Goal: Task Accomplishment & Management: Complete application form

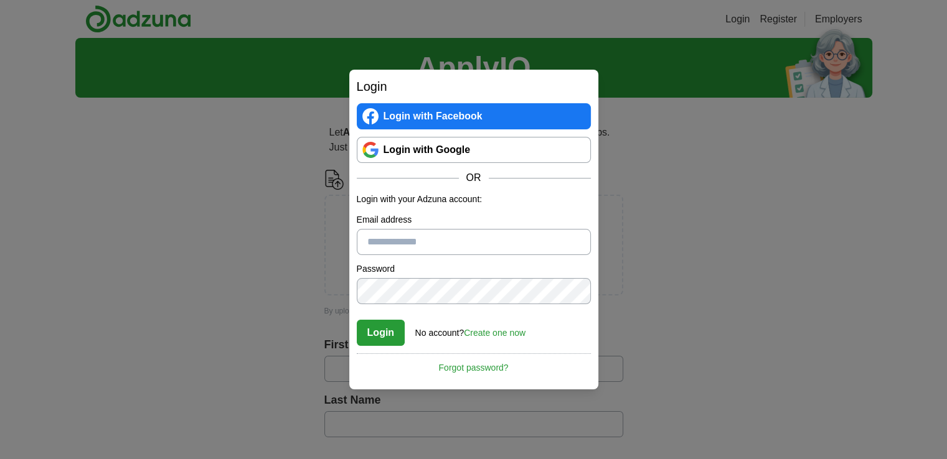
click at [428, 233] on input "Email address" at bounding box center [474, 242] width 234 height 26
type input "*****"
click at [491, 329] on link "Create one now" at bounding box center [495, 333] width 62 height 10
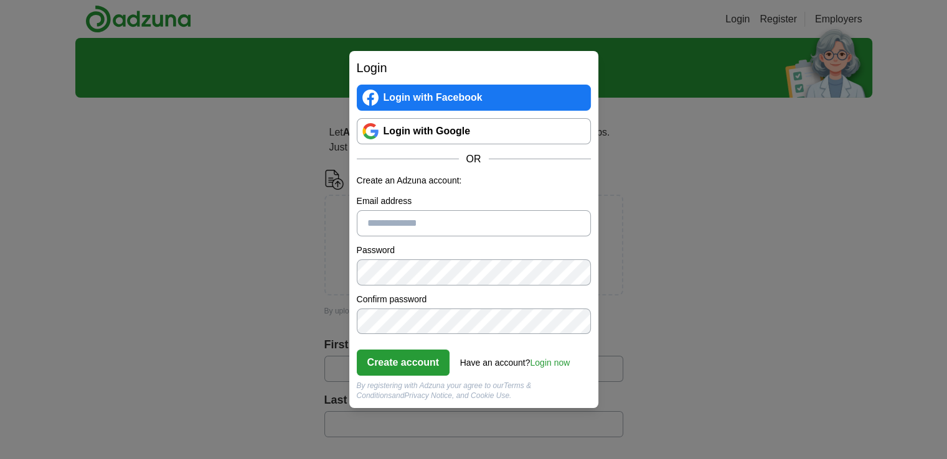
click at [430, 222] on input "Email address" at bounding box center [474, 223] width 234 height 26
type input "**********"
click at [420, 372] on button "Create account" at bounding box center [403, 363] width 93 height 26
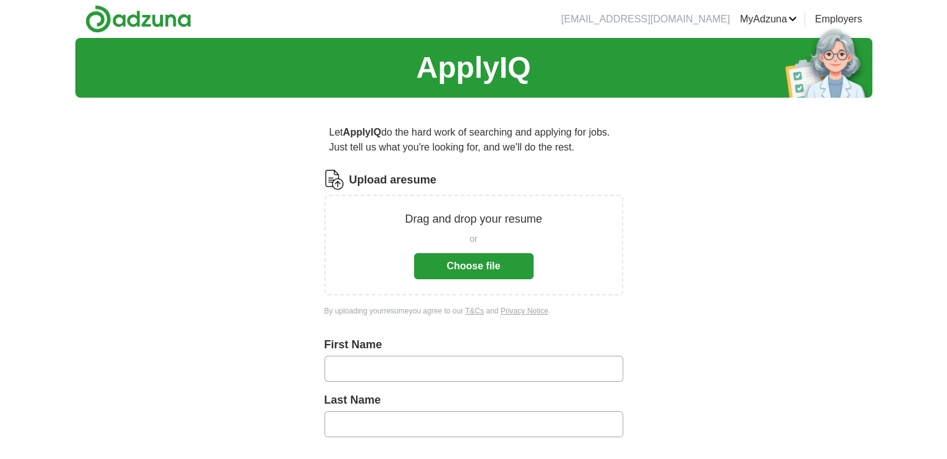
click at [471, 267] on button "Choose file" at bounding box center [474, 266] width 120 height 26
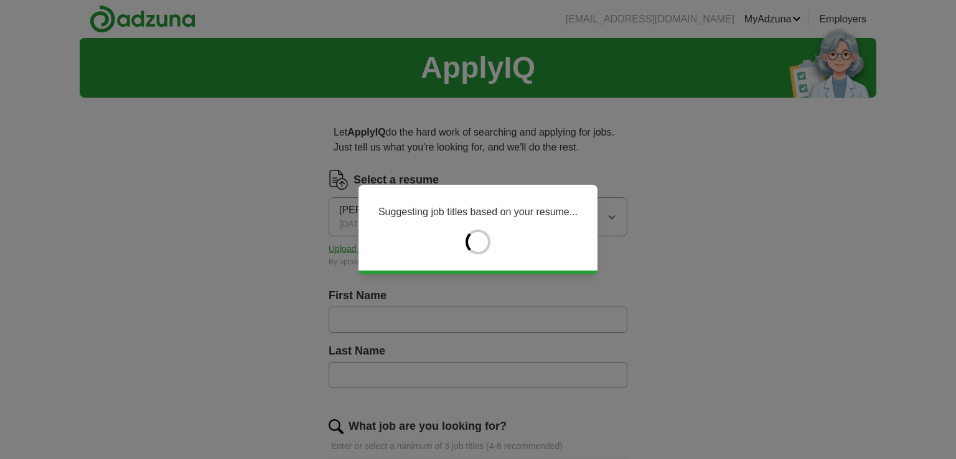
type input "*****"
type input "******"
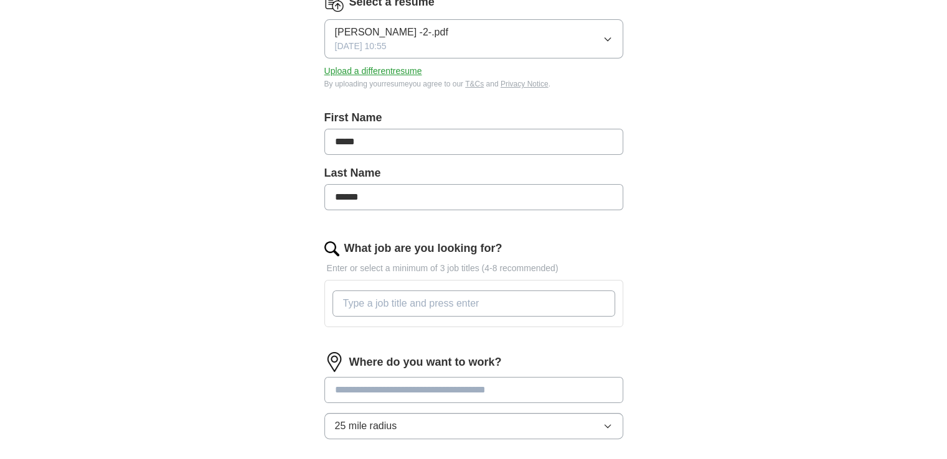
scroll to position [249, 0]
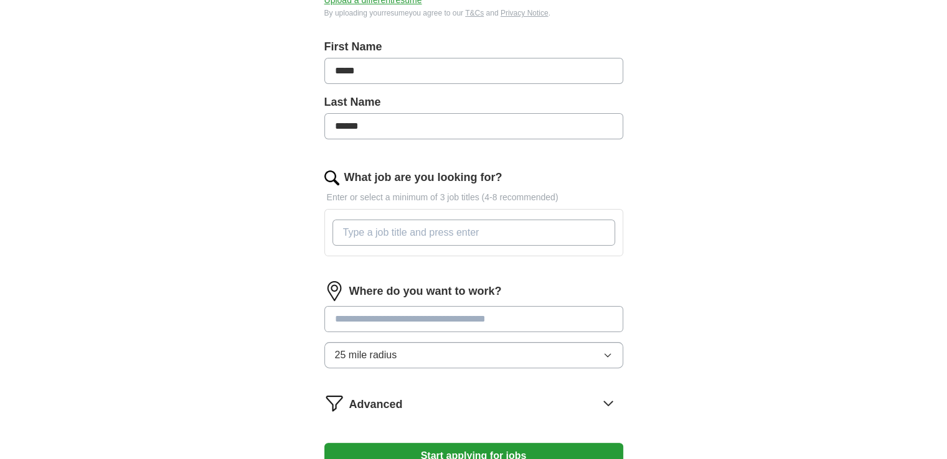
click at [395, 229] on input "What job are you looking for?" at bounding box center [473, 233] width 283 height 26
type input "IT Director, Chief Information Officer, Data Analyst, Implementation Specialist"
click at [391, 319] on div "Where do you want to work? 25 mile radius" at bounding box center [473, 329] width 299 height 97
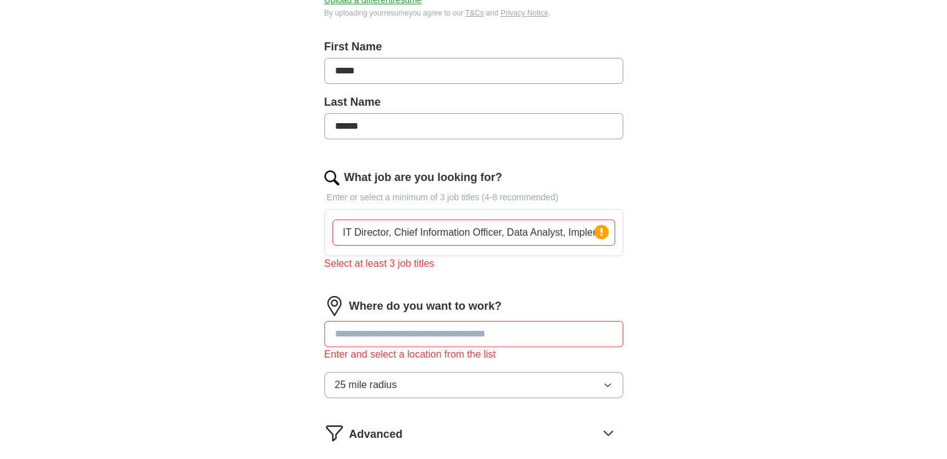
click at [371, 229] on input "IT Director, Chief Information Officer, Data Analyst, Implementation Specialist" at bounding box center [473, 233] width 283 height 26
click at [475, 230] on input "IT Director, Chief Information Officer, Data Analyst, Implementation Specialist" at bounding box center [473, 233] width 283 height 26
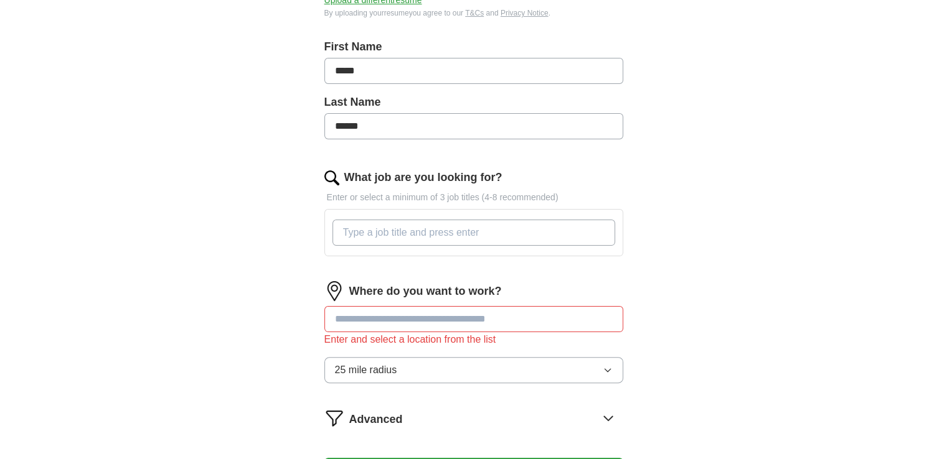
click at [446, 230] on input "What job are you looking for?" at bounding box center [473, 233] width 283 height 26
type input "it director"
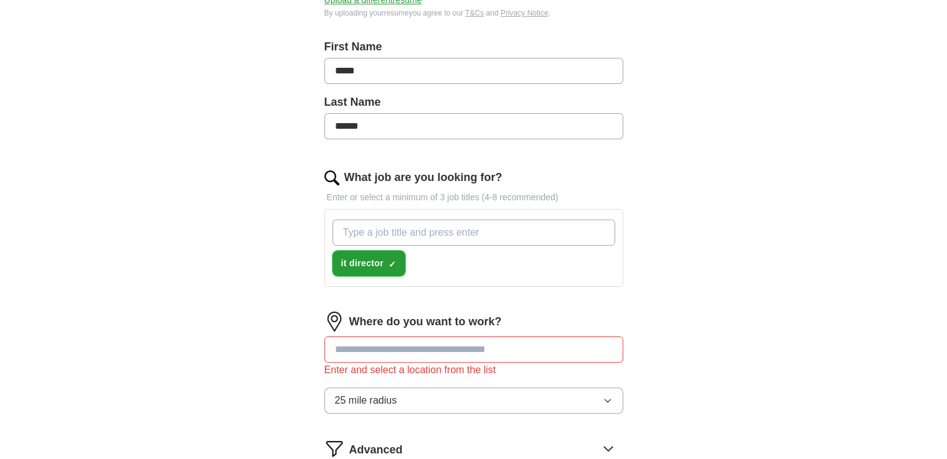
click at [0, 0] on span "×" at bounding box center [0, 0] width 0 height 0
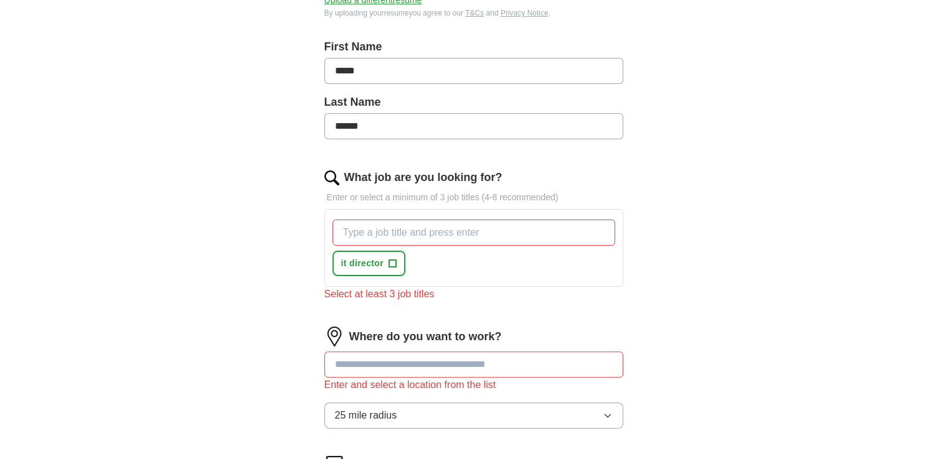
click at [375, 233] on input "What job are you looking for?" at bounding box center [473, 233] width 283 height 26
click at [390, 260] on span "+" at bounding box center [391, 264] width 7 height 10
click at [0, 0] on span "×" at bounding box center [0, 0] width 0 height 0
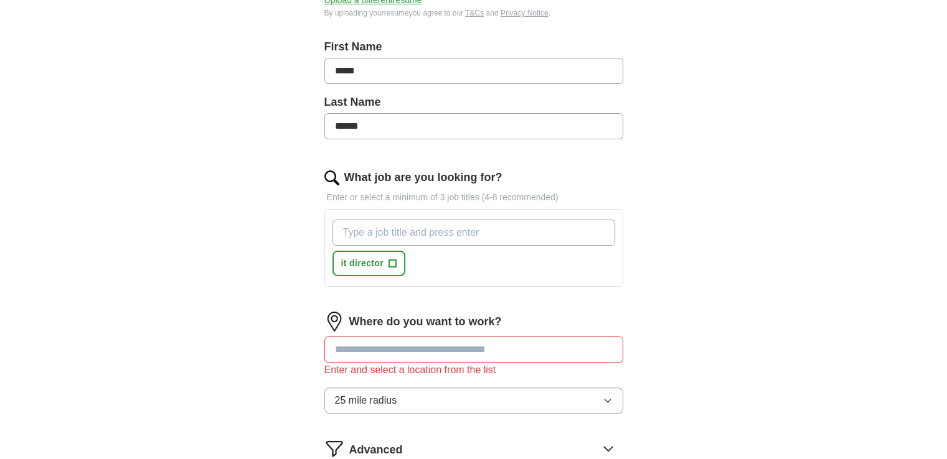
click at [392, 235] on input "What job are you looking for?" at bounding box center [473, 233] width 283 height 26
paste input "IT Director, Chief Information Officer, Data Analyst, Implementation Specialist"
drag, startPoint x: 491, startPoint y: 228, endPoint x: 276, endPoint y: 214, distance: 214.7
click at [276, 214] on div "Let ApplyIQ do the hard work of searching and applying for jobs. Just tell us w…" at bounding box center [474, 204] width 398 height 690
type input "Implementation Specialist"
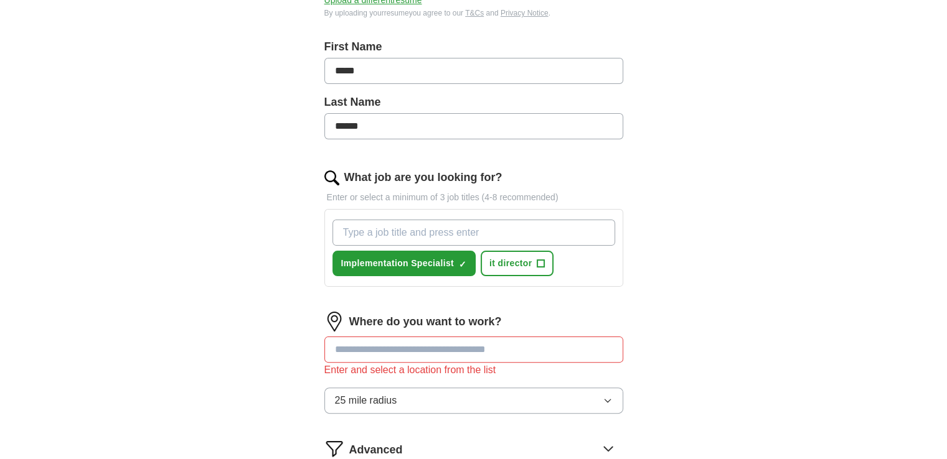
paste input "IT Director, Chief Information Officer, Data Analyst,"
drag, startPoint x: 506, startPoint y: 230, endPoint x: 292, endPoint y: 203, distance: 215.8
click at [292, 203] on div "Let ApplyIQ do the hard work of searching and applying for jobs. Just tell us w…" at bounding box center [474, 204] width 398 height 690
type input "Data Analyst"
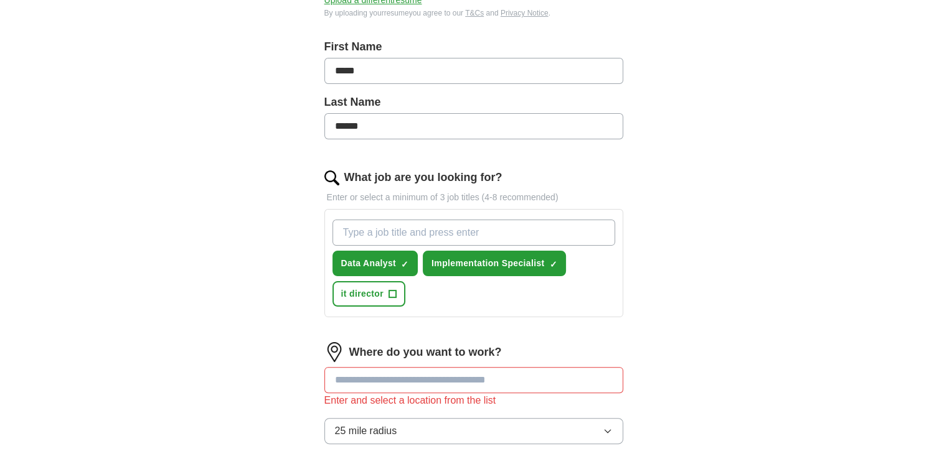
click at [436, 233] on input "What job are you looking for?" at bounding box center [473, 233] width 283 height 26
paste input "IT Director, Chief Information Officer,"
drag, startPoint x: 510, startPoint y: 234, endPoint x: 389, endPoint y: 227, distance: 121.6
click at [389, 227] on input "IT Director, Chief Information Officer," at bounding box center [473, 233] width 283 height 26
type input "IT Director"
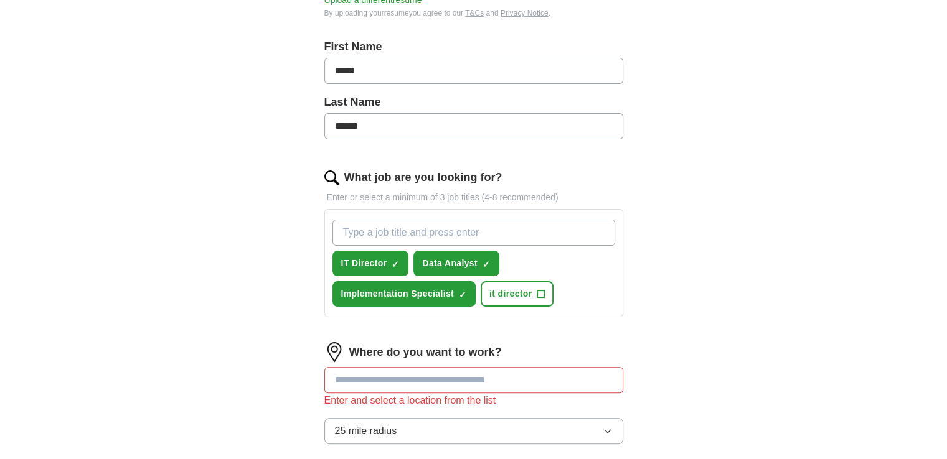
paste input ", Chief Information Officer,"
type input "Chief Information Officer"
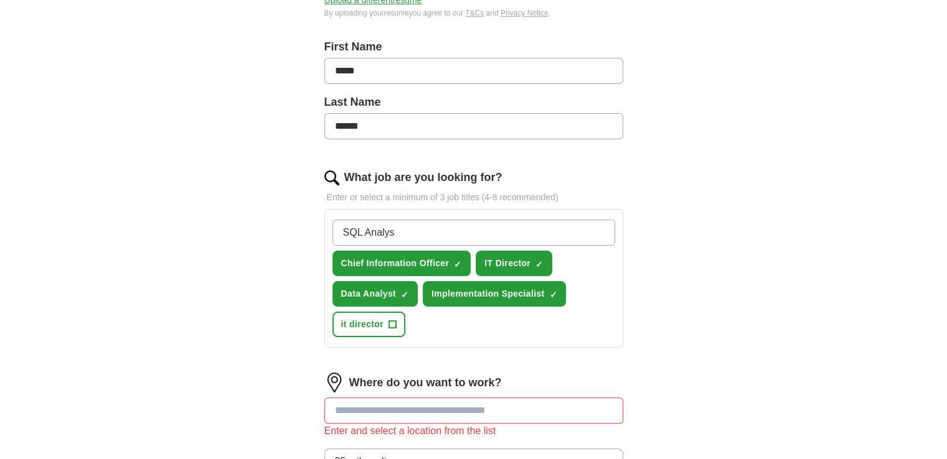
type input "SQL Analyst"
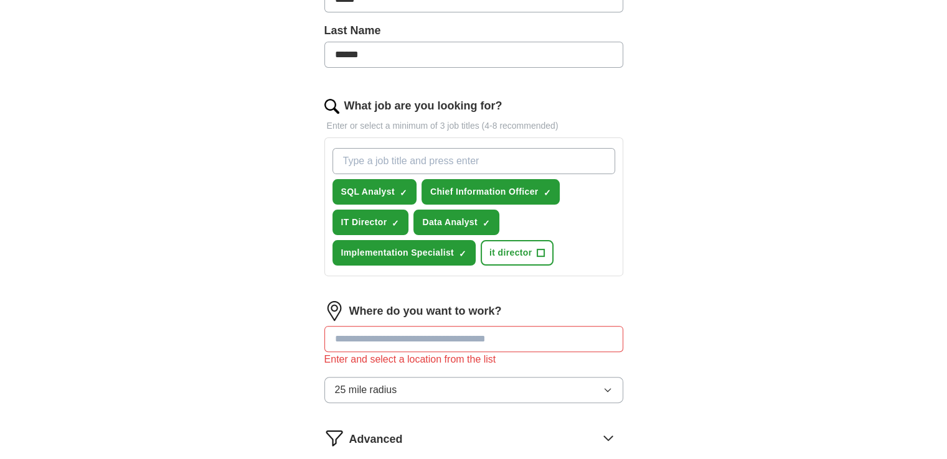
scroll to position [374, 0]
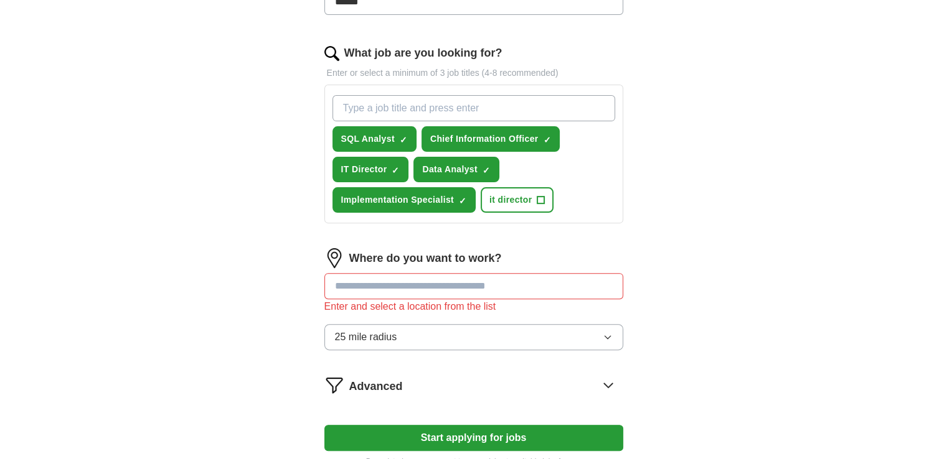
click at [448, 291] on input at bounding box center [473, 286] width 299 height 26
type input "*******"
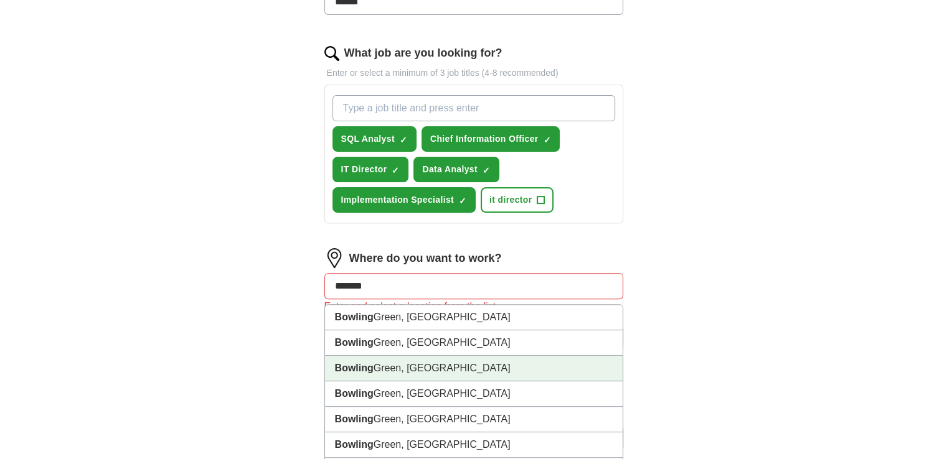
click at [405, 364] on li "Bowling Green, KY" at bounding box center [474, 369] width 298 height 26
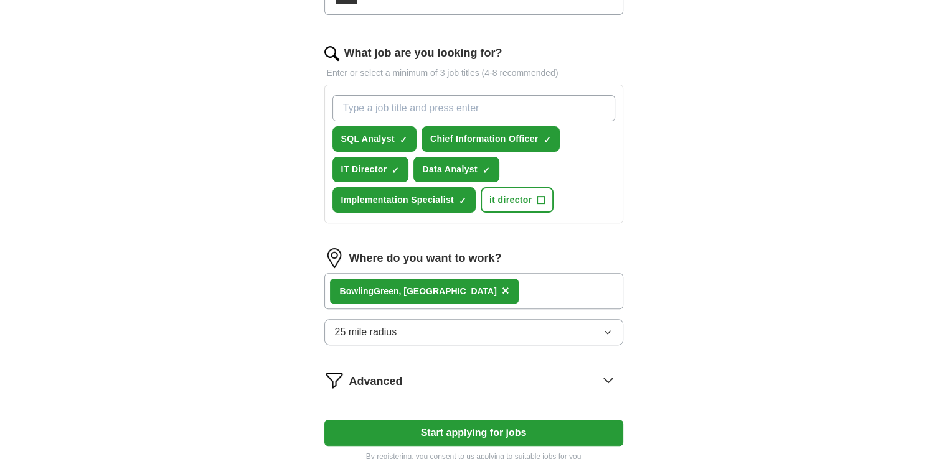
click at [377, 327] on span "25 mile radius" at bounding box center [366, 332] width 62 height 15
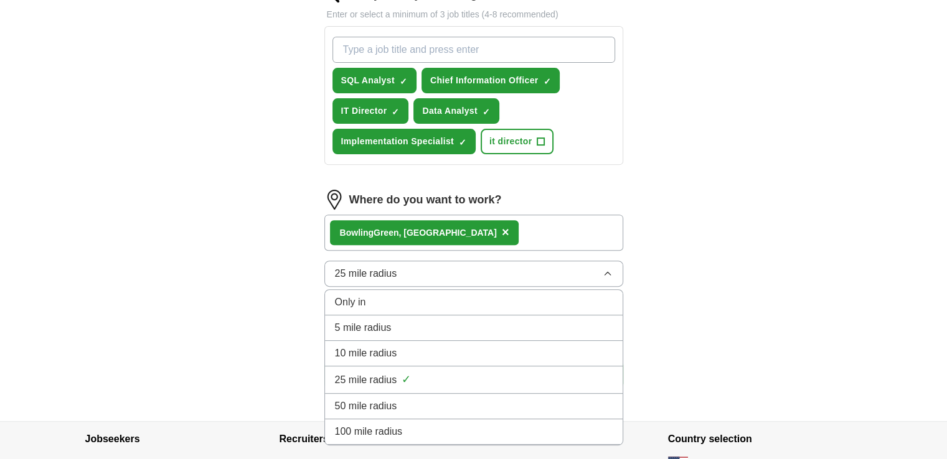
scroll to position [498, 0]
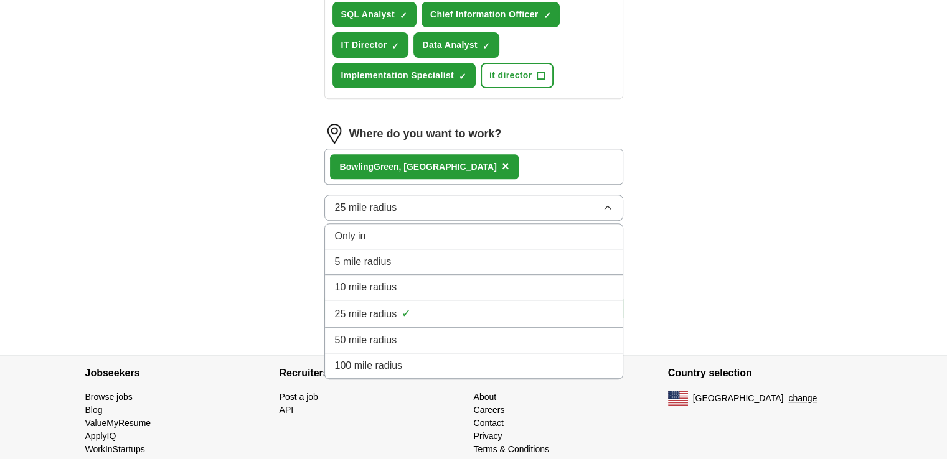
click at [410, 342] on div "50 mile radius" at bounding box center [474, 340] width 278 height 15
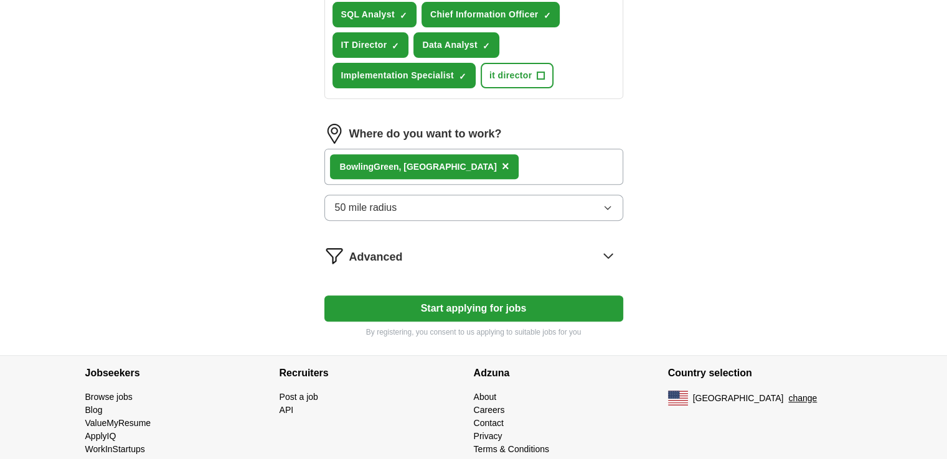
click at [597, 252] on div "Advanced" at bounding box center [486, 256] width 274 height 20
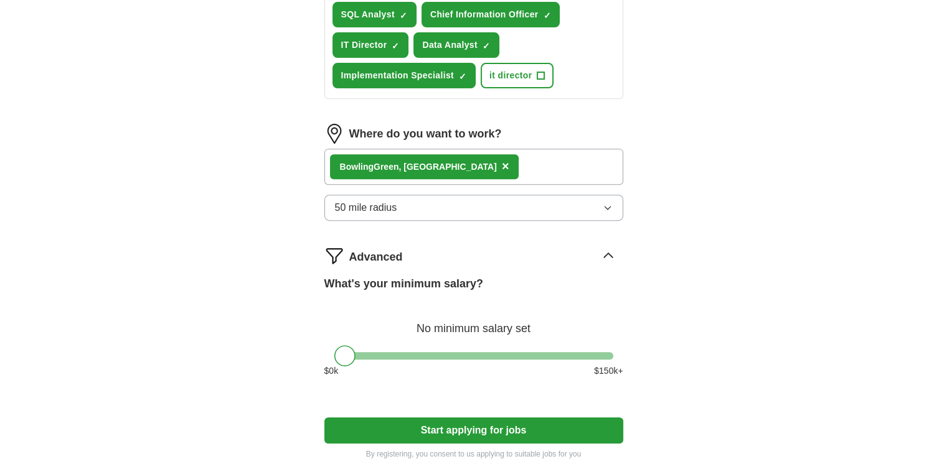
click at [479, 425] on button "Start applying for jobs" at bounding box center [473, 431] width 299 height 26
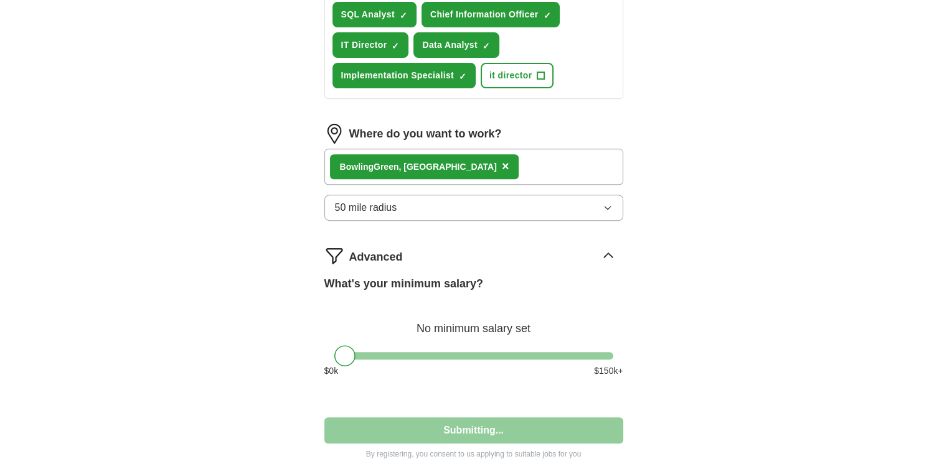
select select "**"
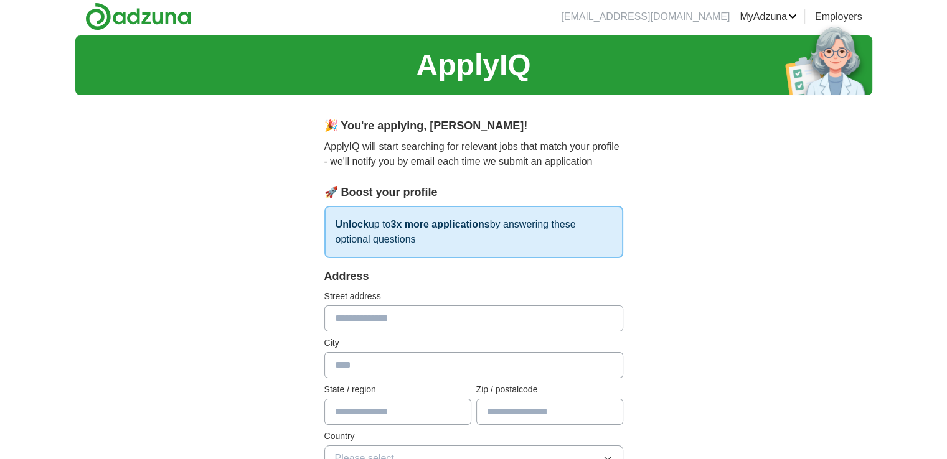
scroll to position [0, 0]
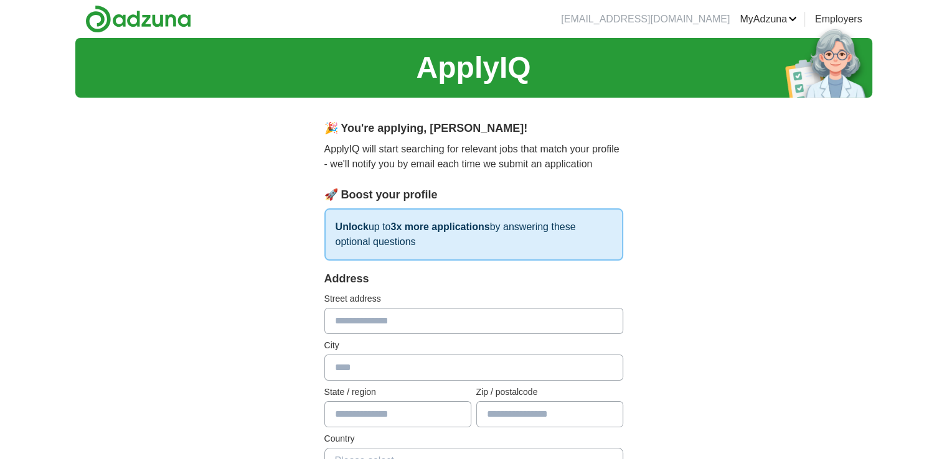
click at [378, 315] on input "text" at bounding box center [473, 321] width 299 height 26
type input "**********"
type input "*"
type input "**"
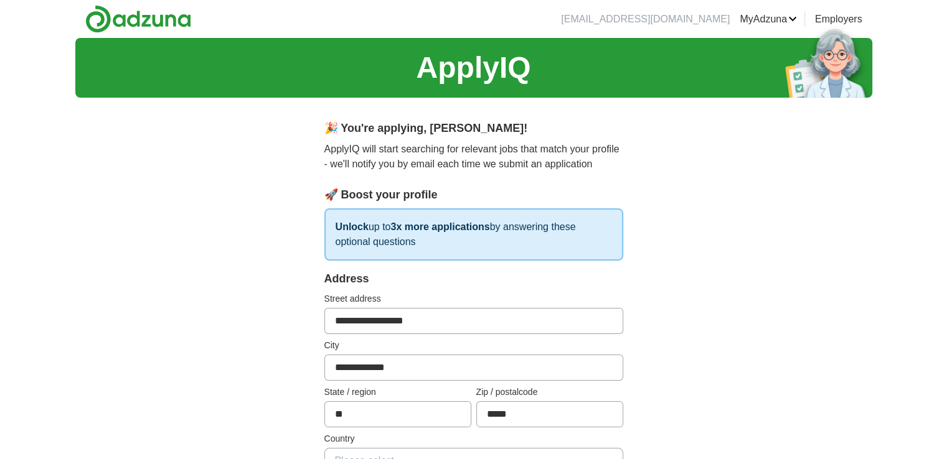
type input "*****"
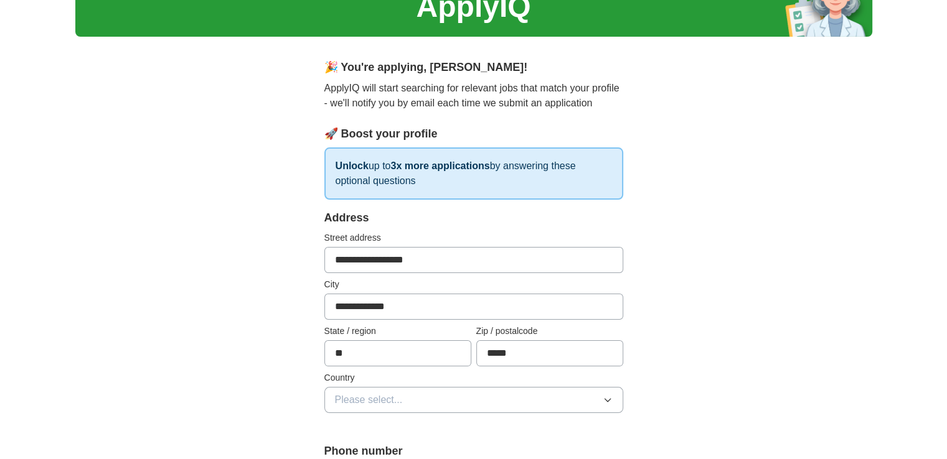
scroll to position [63, 0]
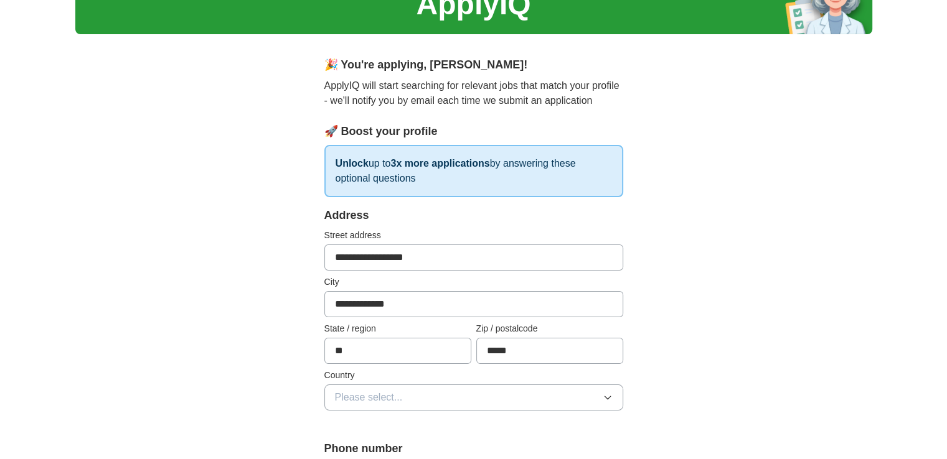
click at [433, 399] on button "Please select..." at bounding box center [473, 398] width 299 height 26
click at [416, 441] on li "United States" at bounding box center [474, 453] width 298 height 26
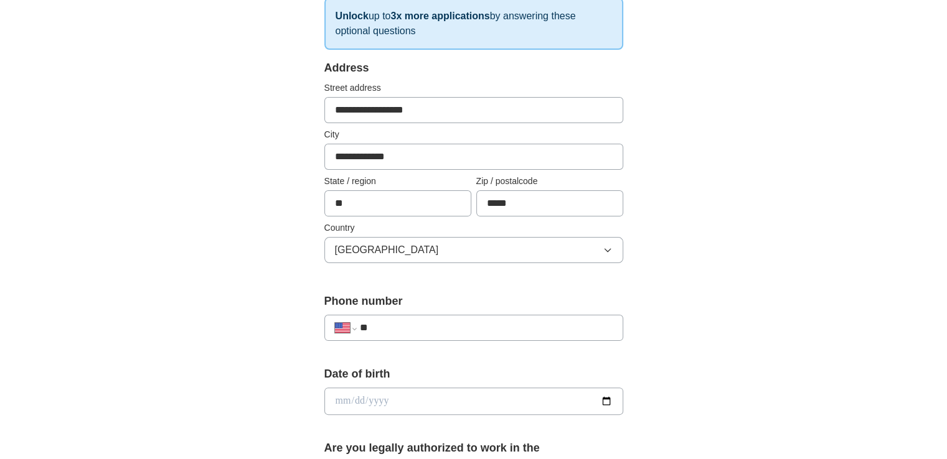
scroll to position [313, 0]
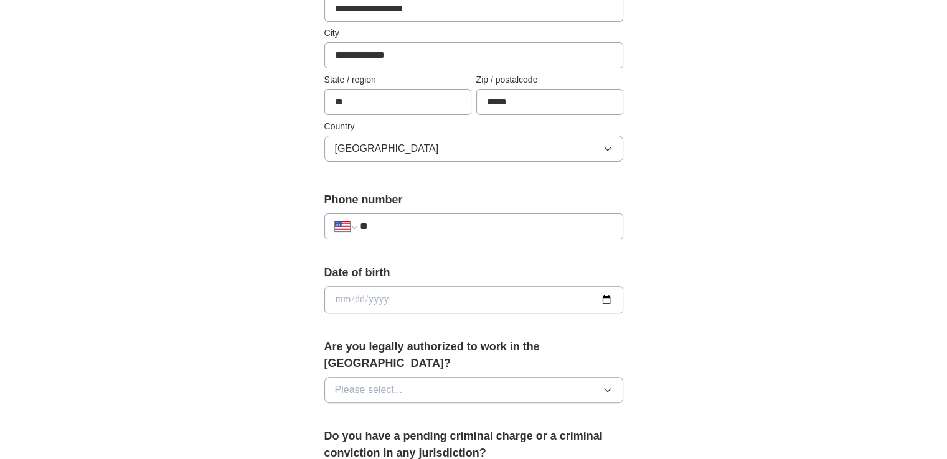
click at [397, 224] on input "**" at bounding box center [485, 226] width 253 height 15
type input "**********"
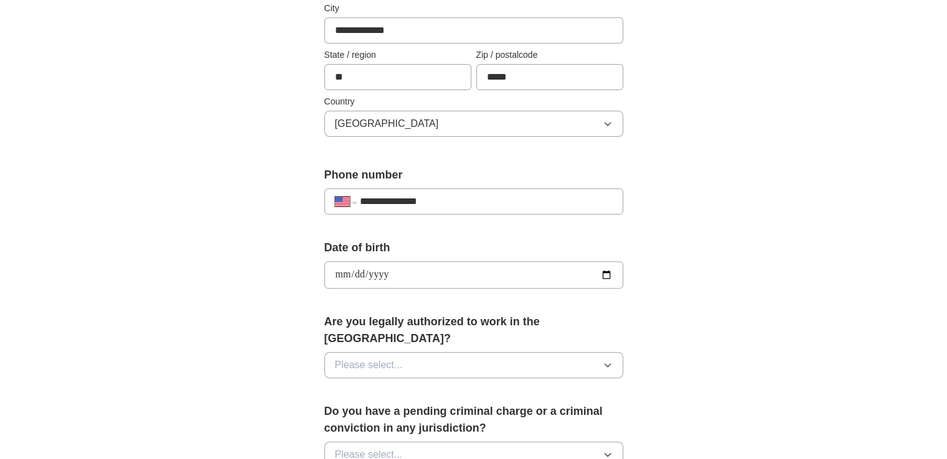
scroll to position [362, 0]
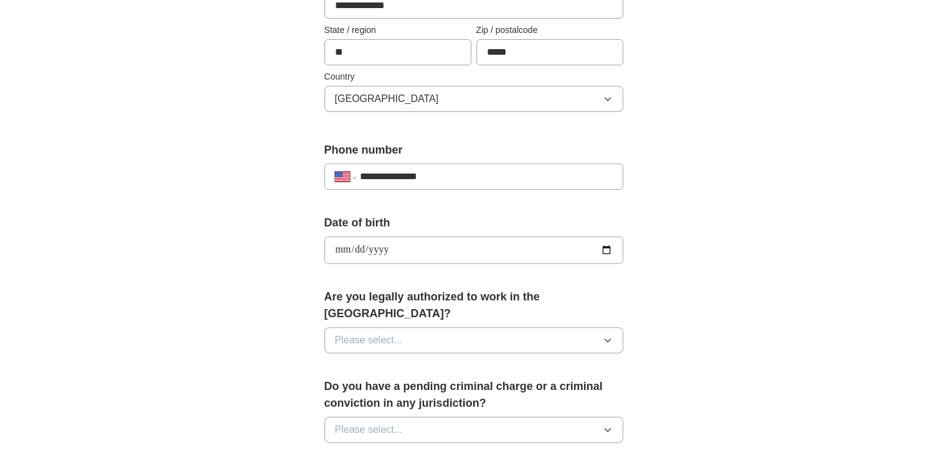
drag, startPoint x: 436, startPoint y: 303, endPoint x: 437, endPoint y: 313, distance: 9.4
click at [436, 311] on div "Are you legally authorized to work in the US? Please select..." at bounding box center [473, 326] width 299 height 75
click at [437, 327] on button "Please select..." at bounding box center [473, 340] width 299 height 26
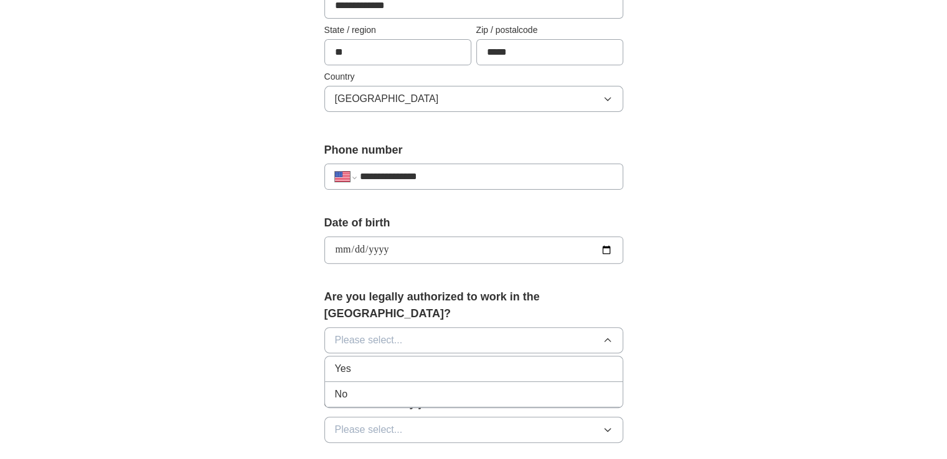
click at [373, 362] on div "Yes" at bounding box center [474, 369] width 278 height 15
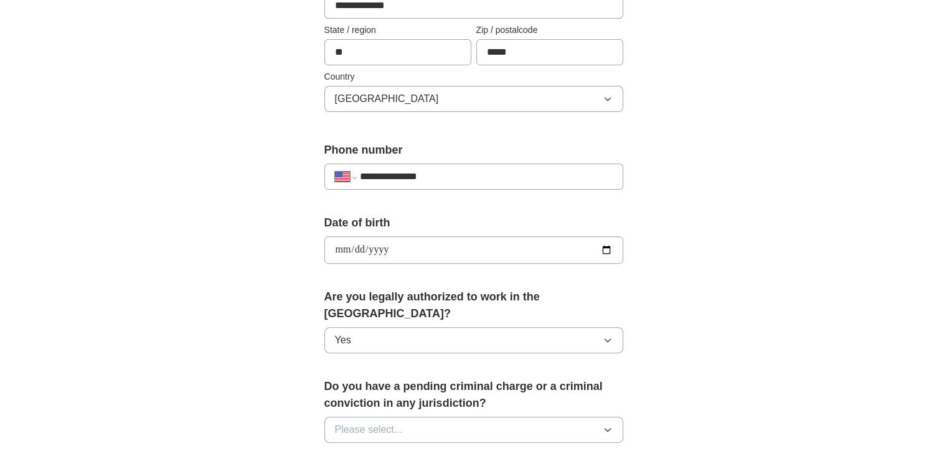
scroll to position [487, 0]
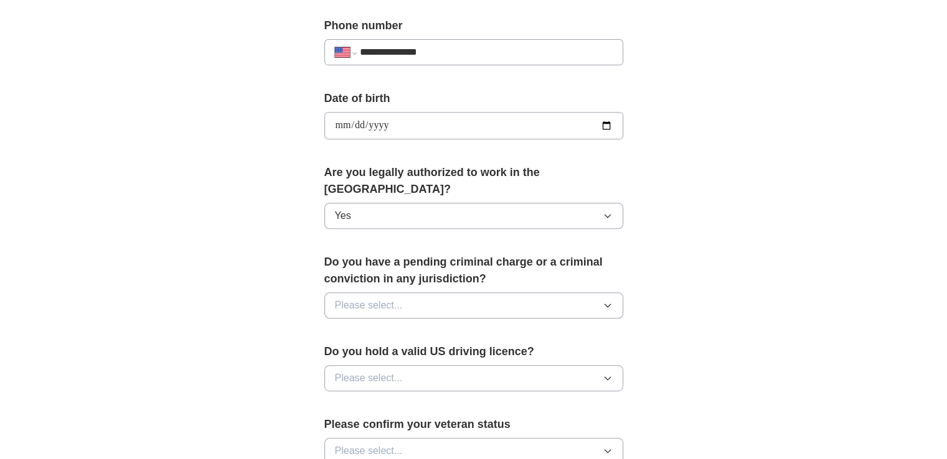
click at [428, 293] on button "Please select..." at bounding box center [473, 306] width 299 height 26
click at [386, 352] on div "No" at bounding box center [474, 359] width 278 height 15
click at [398, 371] on span "Please select..." at bounding box center [369, 378] width 68 height 15
click at [385, 395] on li "Yes" at bounding box center [474, 408] width 298 height 26
click at [735, 291] on div "**********" at bounding box center [473, 118] width 797 height 1134
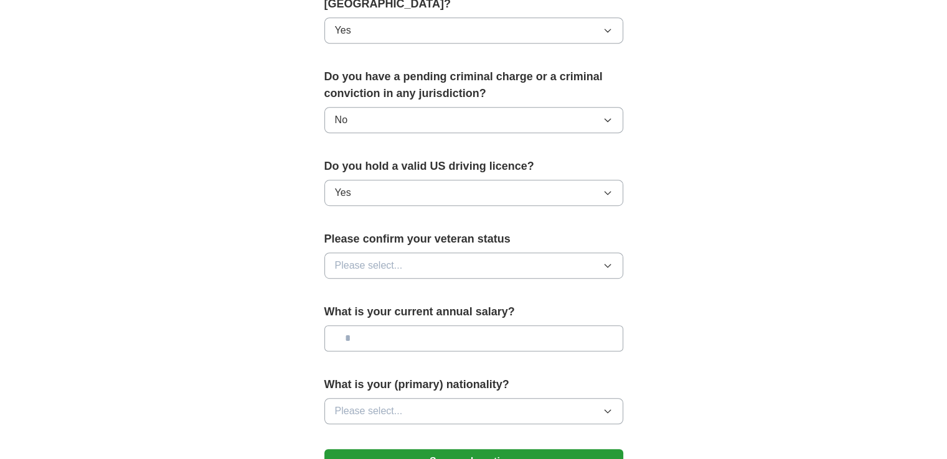
scroll to position [674, 0]
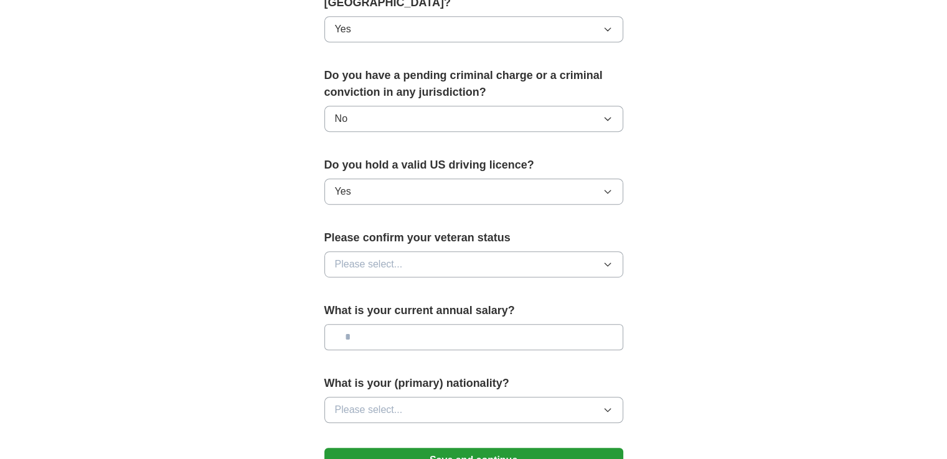
click at [430, 252] on button "Please select..." at bounding box center [473, 265] width 299 height 26
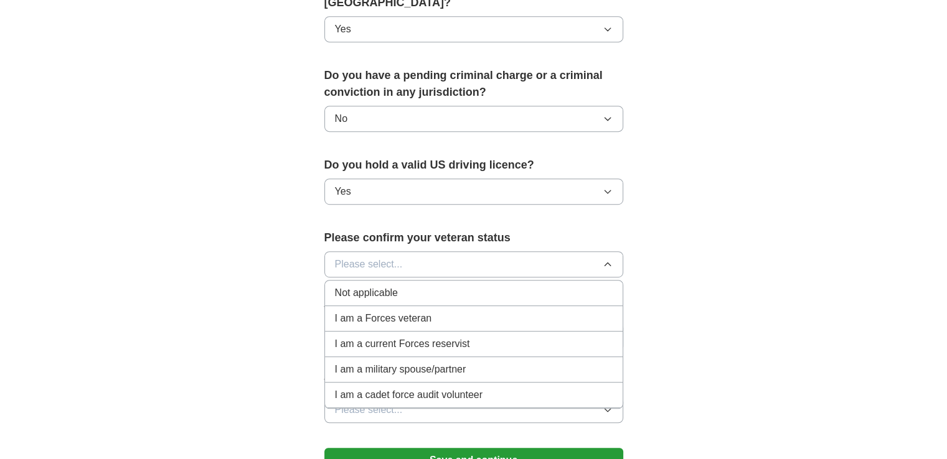
click at [431, 286] on div "Not applicable" at bounding box center [474, 293] width 278 height 15
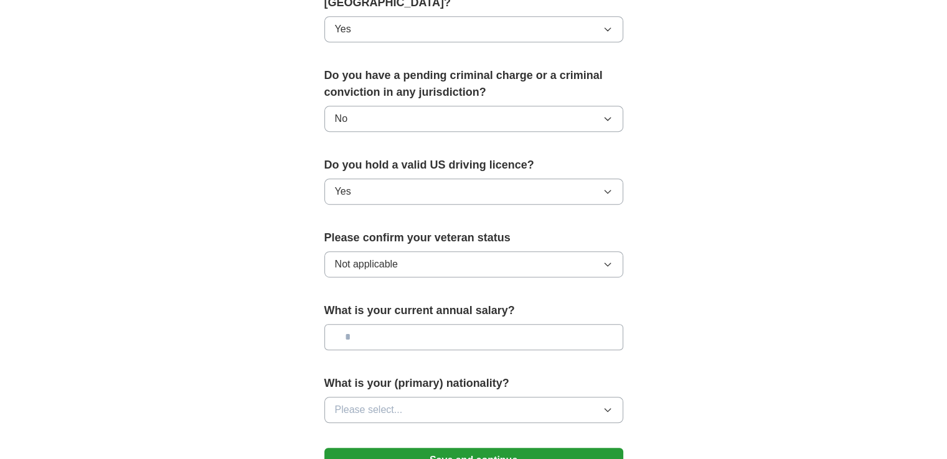
click at [428, 324] on input "text" at bounding box center [473, 337] width 299 height 26
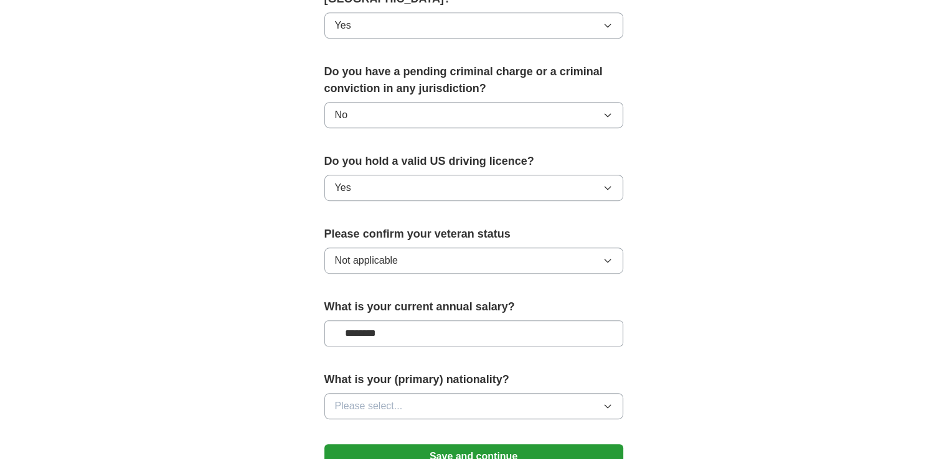
scroll to position [798, 0]
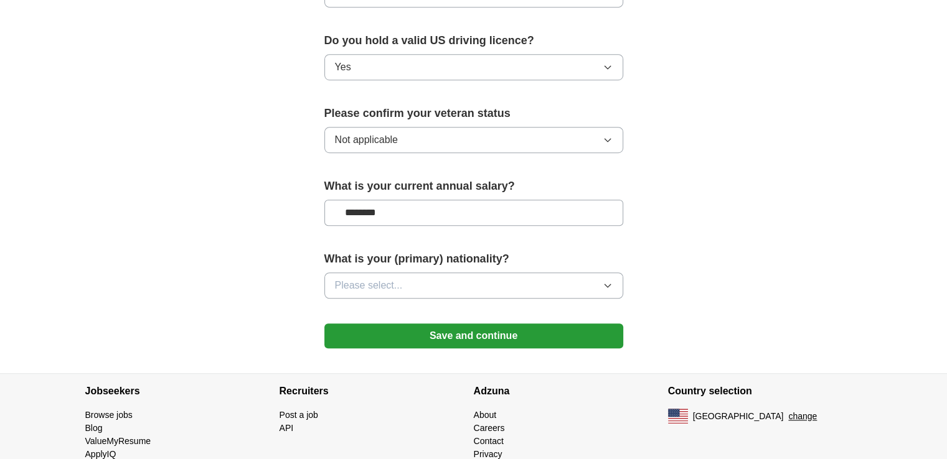
type input "********"
click at [387, 278] on span "Please select..." at bounding box center [369, 285] width 68 height 15
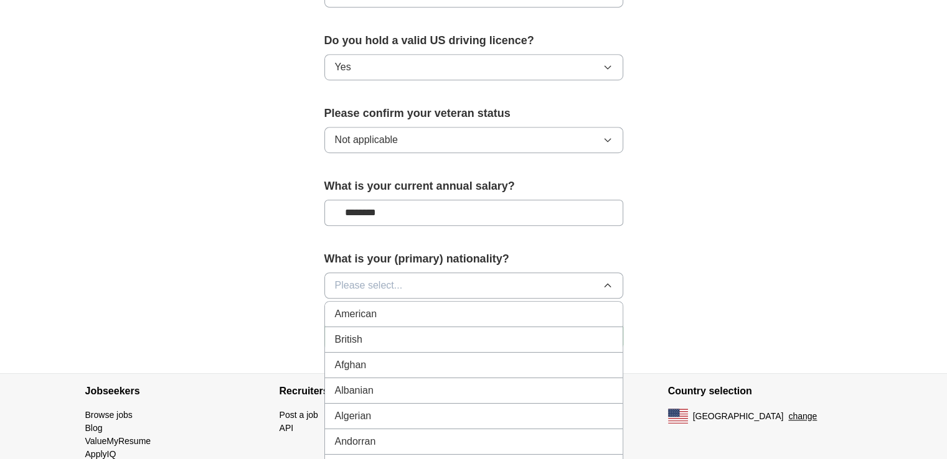
click at [386, 307] on div "American" at bounding box center [474, 314] width 278 height 15
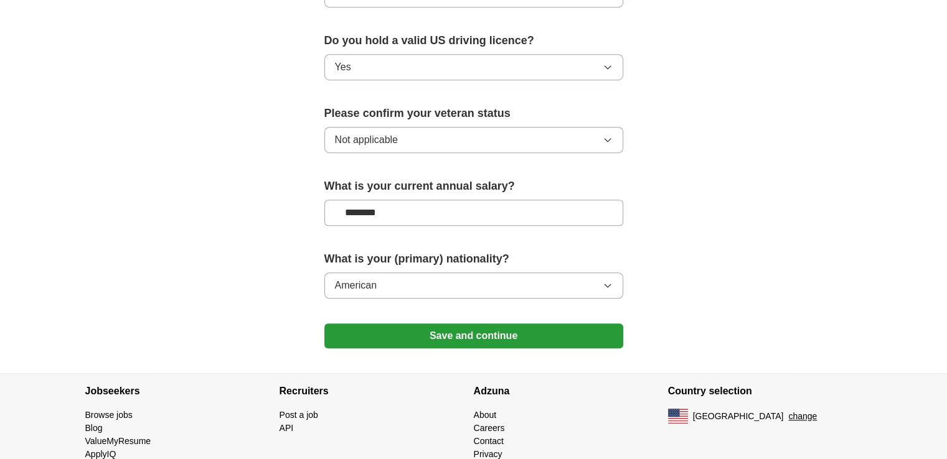
click at [468, 324] on button "Save and continue" at bounding box center [473, 336] width 299 height 25
